Goal: Information Seeking & Learning: Learn about a topic

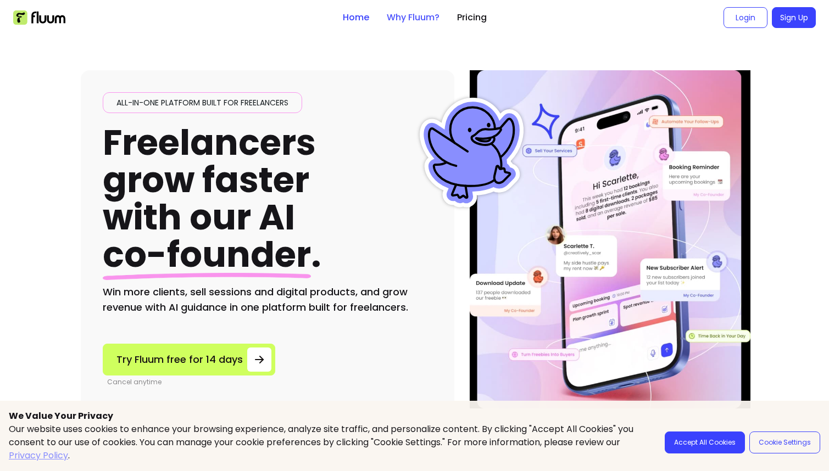
click at [409, 21] on link "Why Fluum?" at bounding box center [413, 17] width 53 height 13
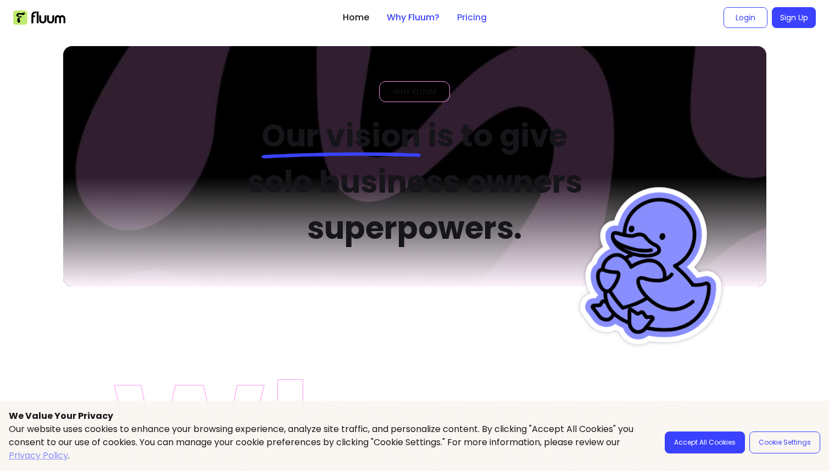
click at [467, 16] on link "Pricing" at bounding box center [472, 17] width 30 height 13
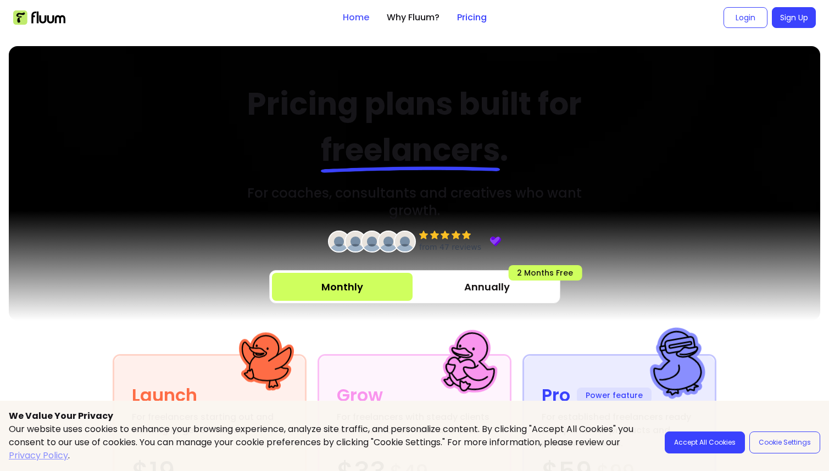
click at [356, 19] on link "Home" at bounding box center [356, 17] width 26 height 13
click at [399, 20] on link "Why Fluum?" at bounding box center [413, 17] width 53 height 13
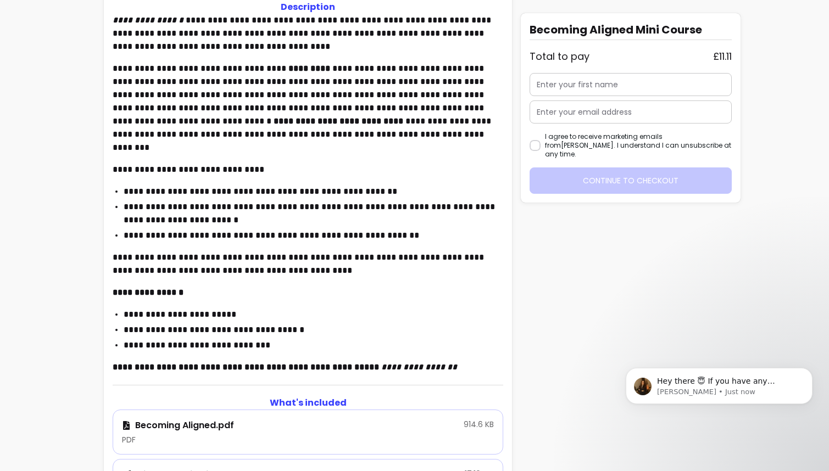
scroll to position [320, 0]
